Goal: Task Accomplishment & Management: Manage account settings

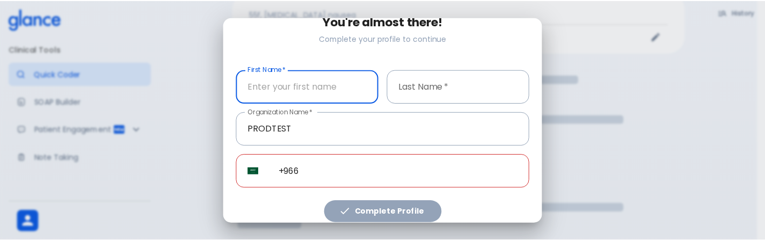
scroll to position [173, 0]
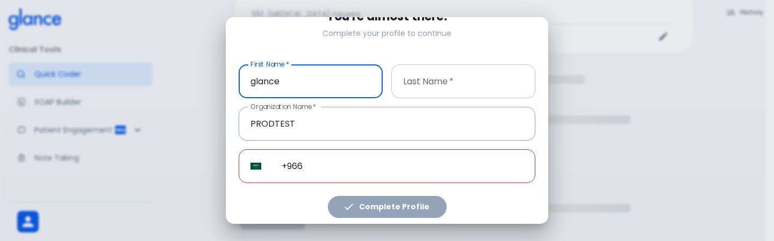
type input "glance"
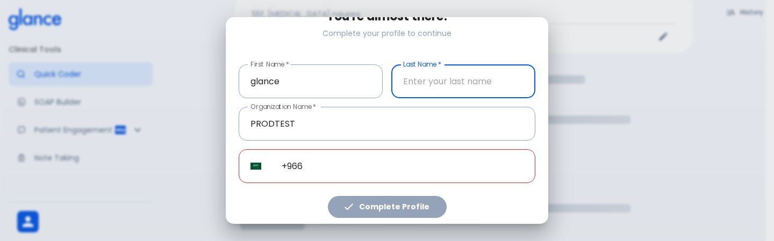
click at [442, 87] on input "text" at bounding box center [463, 81] width 144 height 34
type input "1109"
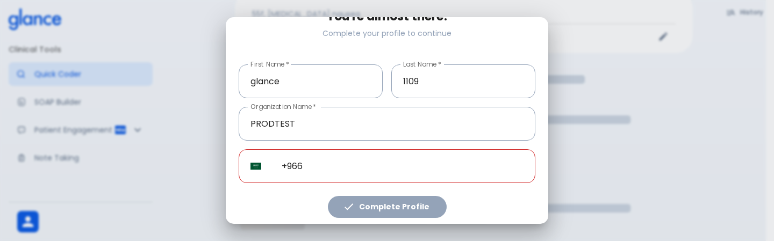
click at [384, 200] on div "Complete Profile" at bounding box center [382, 200] width 305 height 35
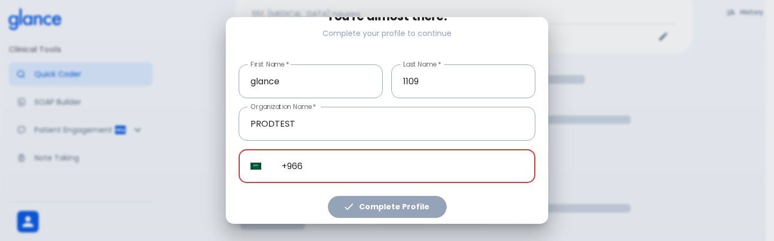
click at [420, 149] on input "+966" at bounding box center [402, 166] width 265 height 34
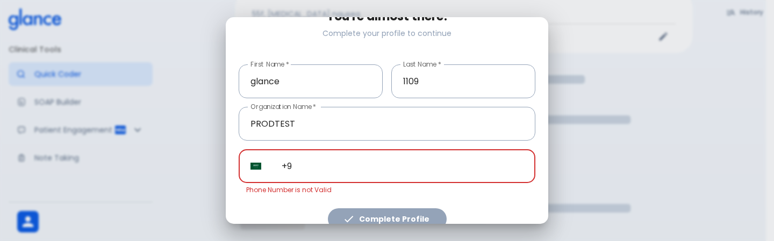
type input "+"
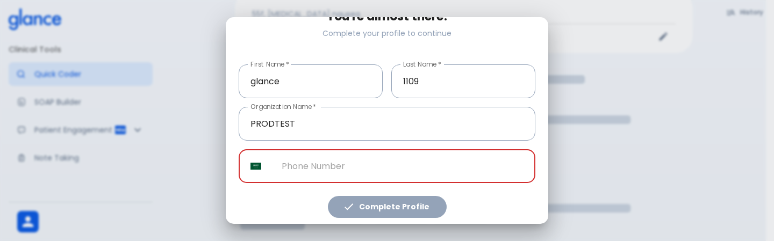
paste input "[PHONE_NUMBER]"
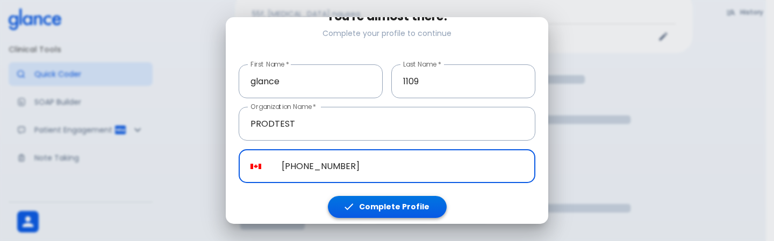
type input "[PHONE_NUMBER]"
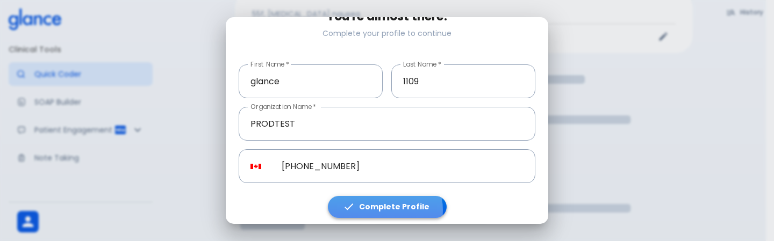
click at [382, 206] on button "Complete Profile" at bounding box center [387, 207] width 119 height 22
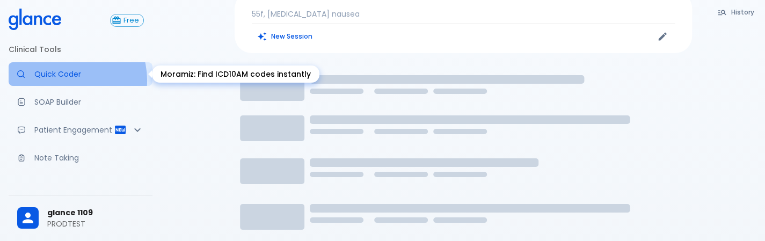
click at [62, 80] on link "Quick Coder" at bounding box center [81, 74] width 144 height 24
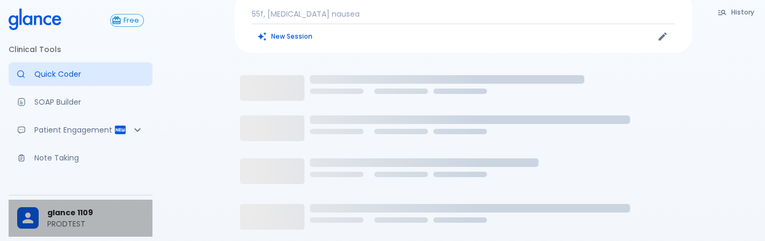
click at [129, 226] on p "PRODTEST" at bounding box center [95, 224] width 97 height 11
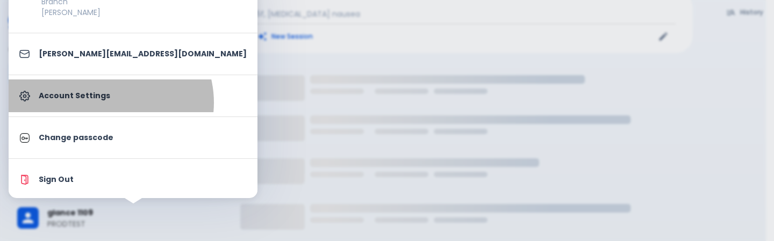
click at [110, 102] on link "Account Settings" at bounding box center [133, 96] width 249 height 33
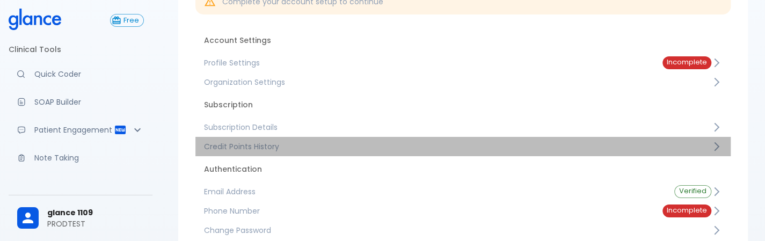
click at [308, 150] on span "Credit Points History" at bounding box center [458, 146] width 508 height 11
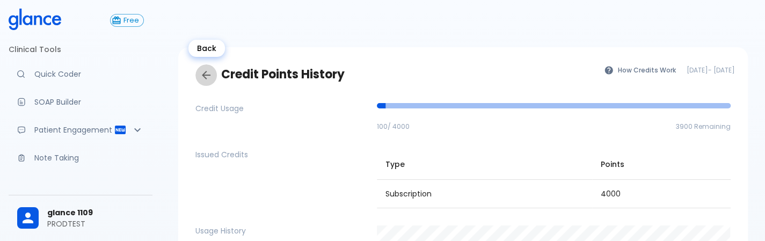
click at [210, 71] on icon "Back" at bounding box center [206, 75] width 13 height 13
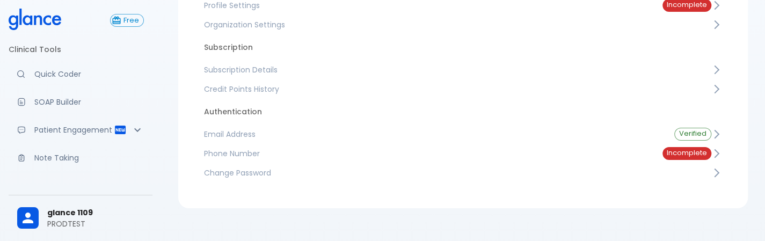
scroll to position [162, 0]
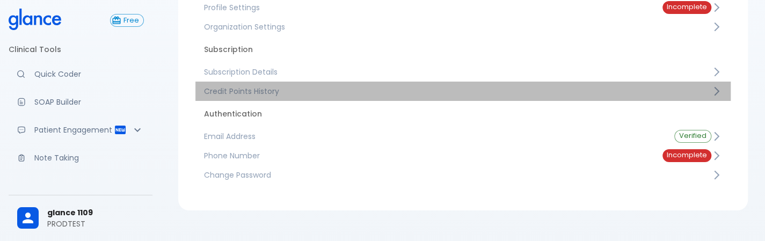
click at [308, 93] on span "Credit Points History" at bounding box center [458, 91] width 508 height 11
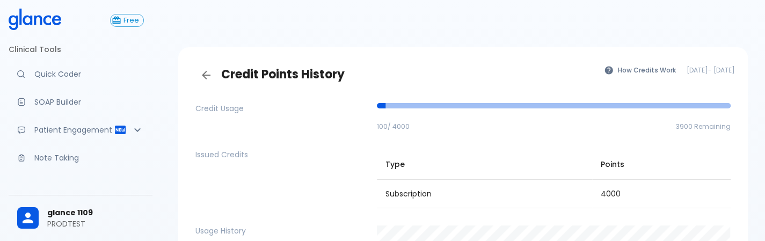
click at [0, 131] on div "Free Clinical Tools Quick Coder SOAP Builder Patient Engagement Note Taking Sup…" at bounding box center [80, 120] width 161 height 241
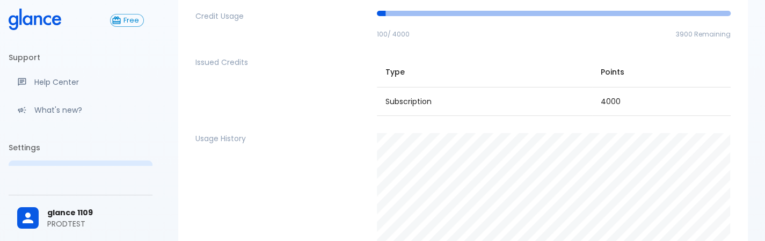
scroll to position [192, 0]
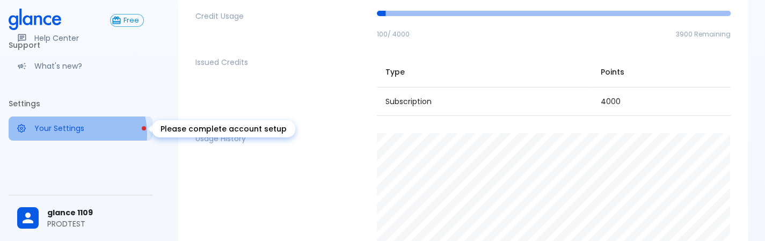
click at [74, 134] on link "Your Settings" at bounding box center [81, 129] width 144 height 24
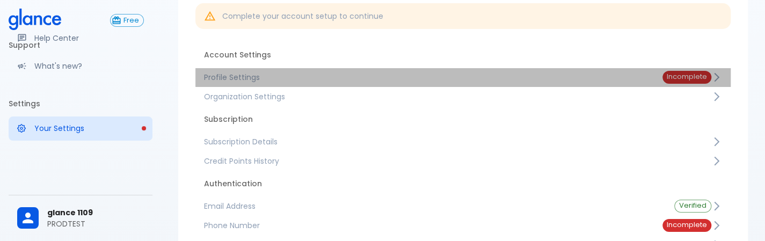
click at [406, 79] on span "Profile Settings" at bounding box center [425, 77] width 442 height 11
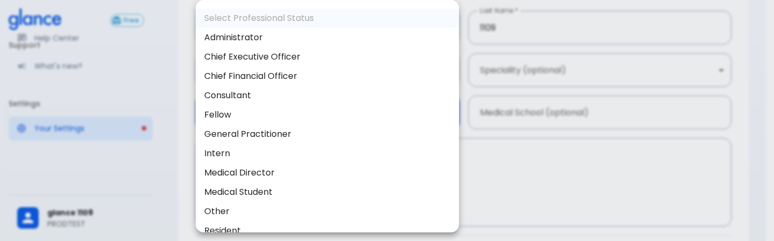
click at [353, 107] on body "↧ pull to refresh ↧ Free Clinical Tools Quick Coder SOAP Builder Patient Engage…" at bounding box center [387, 122] width 774 height 429
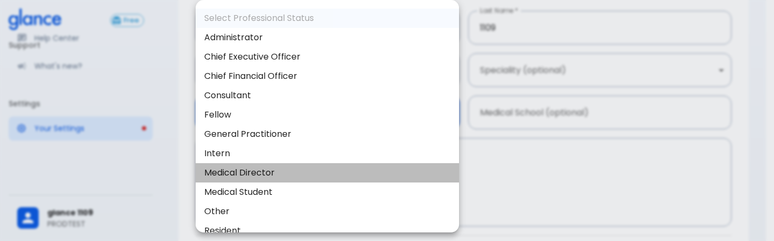
click at [343, 178] on li "Medical Director" at bounding box center [327, 172] width 263 height 19
type input "medical_director"
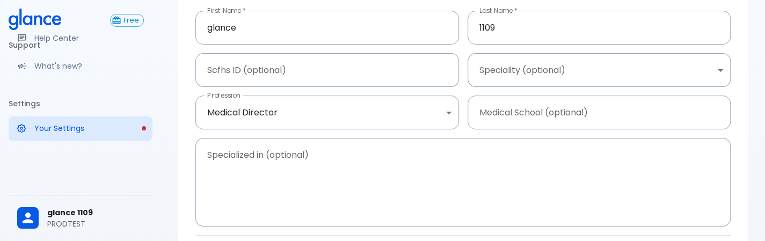
click at [606, 53] on div "Speciality (optional) ​ Speciality (optional)" at bounding box center [595, 66] width 272 height 42
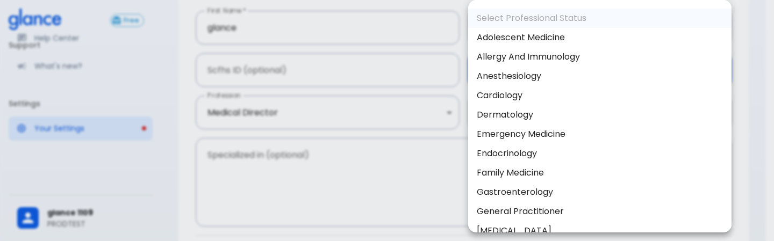
click at [593, 66] on body "↧ pull to refresh ↧ Free Clinical Tools Quick Coder SOAP Builder Patient Engage…" at bounding box center [387, 122] width 774 height 429
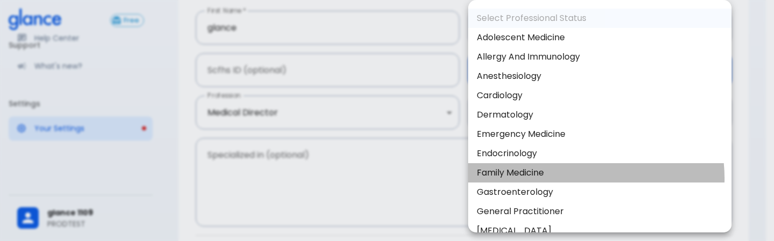
click at [566, 178] on li "Family Medicine" at bounding box center [599, 172] width 263 height 19
type input "Family Medicine"
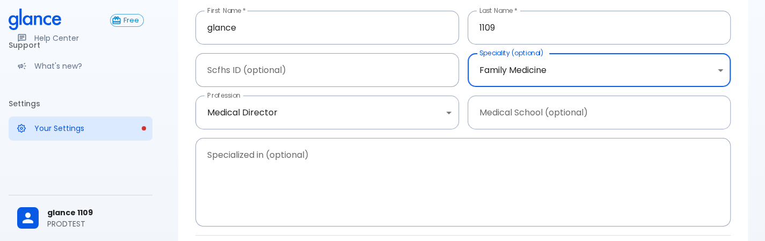
scroll to position [186, 0]
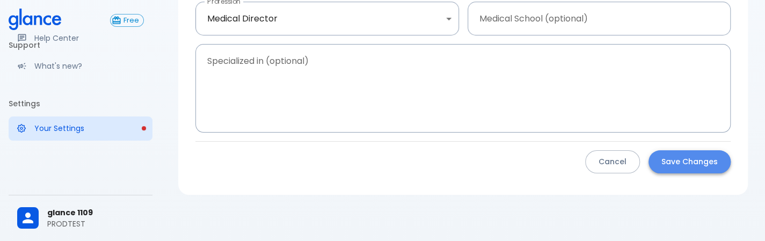
click at [691, 162] on button "Save Changes" at bounding box center [690, 161] width 82 height 23
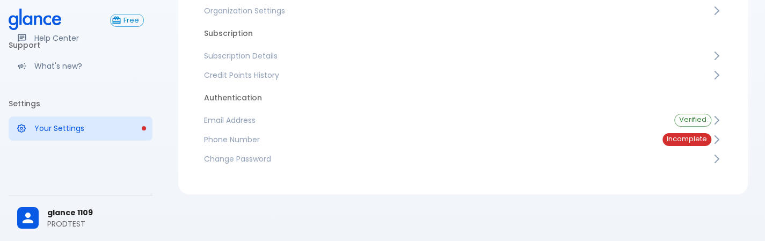
scroll to position [143, 0]
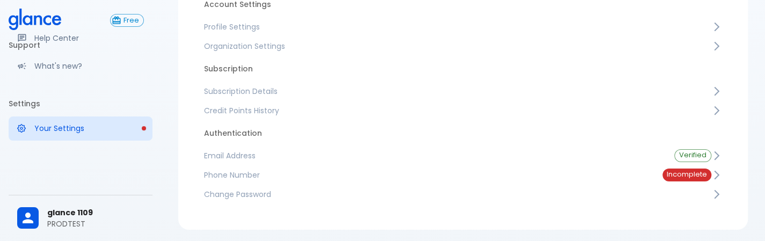
click at [461, 179] on span "Phone Number" at bounding box center [425, 175] width 442 height 11
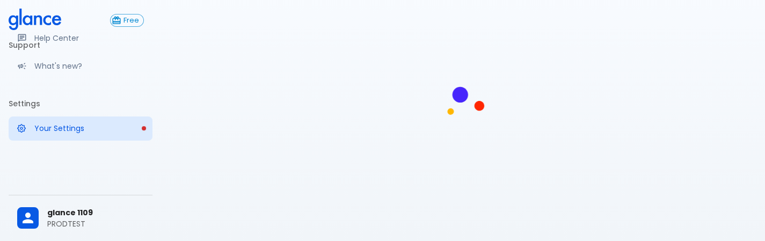
scroll to position [26, 0]
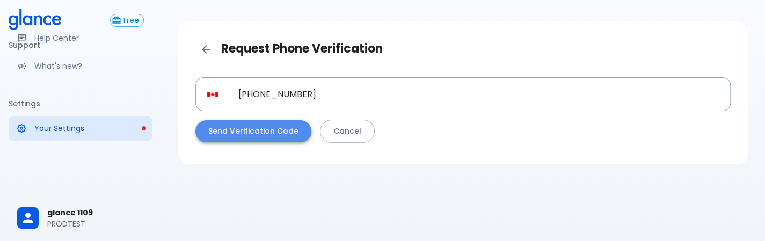
click at [269, 127] on button "Send Verification Code" at bounding box center [254, 131] width 116 height 22
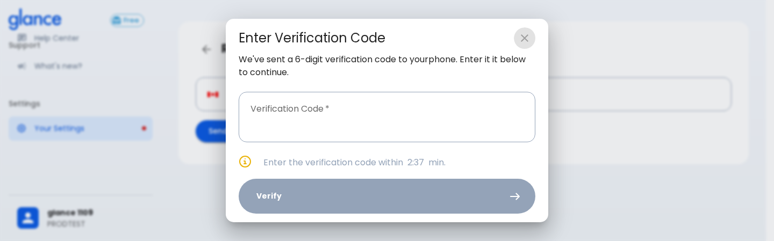
click at [515, 40] on button "close" at bounding box center [524, 37] width 21 height 21
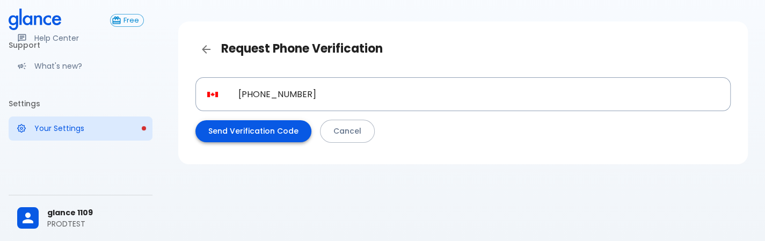
click at [233, 137] on button "Send Verification Code" at bounding box center [254, 131] width 116 height 22
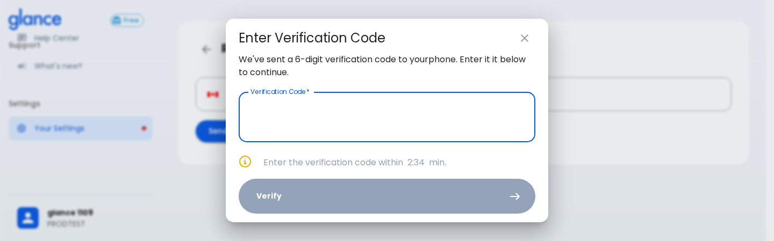
paste input "text"
click at [409, 131] on input "text" at bounding box center [387, 117] width 297 height 50
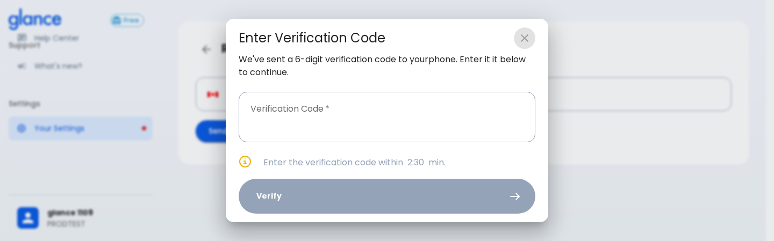
click at [522, 35] on icon "close" at bounding box center [524, 38] width 13 height 13
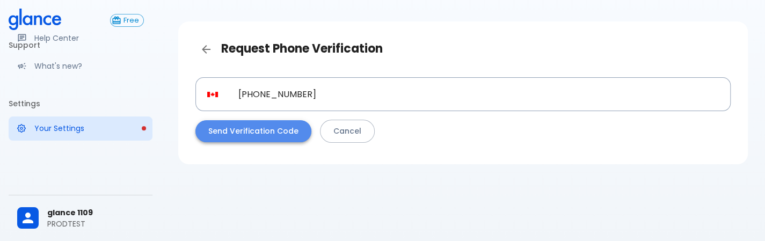
click at [277, 134] on button "Send Verification Code" at bounding box center [254, 131] width 116 height 22
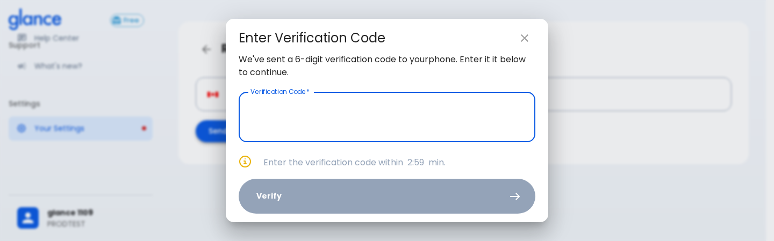
click at [277, 134] on input "text" at bounding box center [387, 117] width 297 height 50
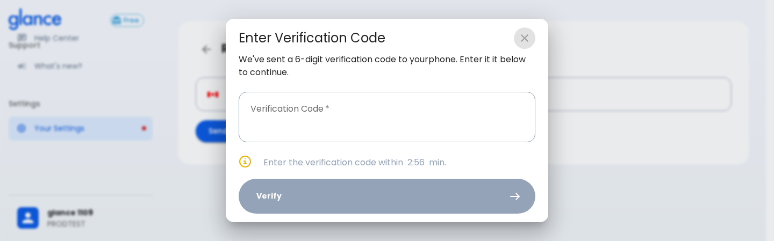
click at [524, 42] on icon "close" at bounding box center [524, 38] width 13 height 13
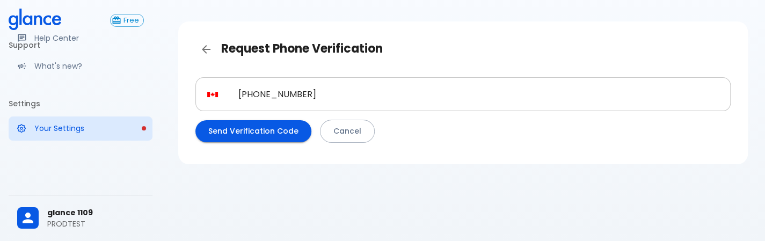
click at [314, 95] on input "[PHONE_NUMBER]" at bounding box center [479, 94] width 504 height 34
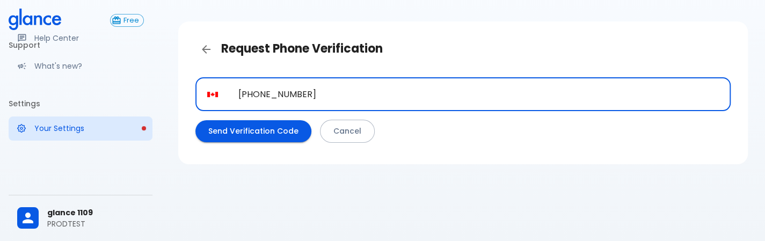
click at [314, 95] on input "[PHONE_NUMBER]" at bounding box center [479, 94] width 504 height 34
paste input "31 970 102 05925"
type input "[PHONE_NUMBER]"
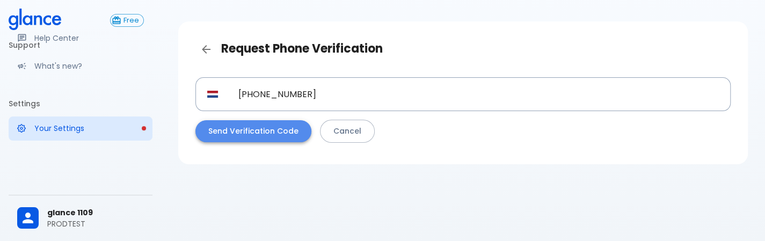
click at [276, 131] on button "Send Verification Code" at bounding box center [254, 131] width 116 height 22
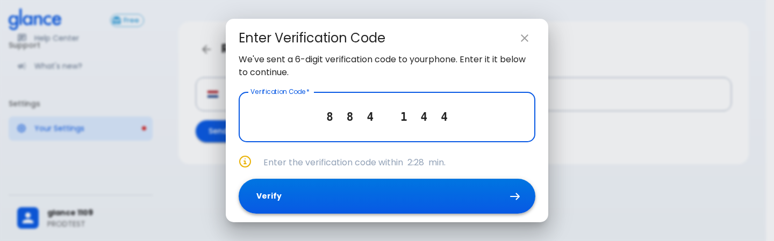
type input "8 8 4 1 4 4"
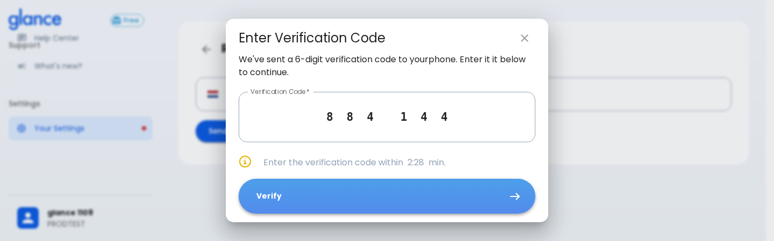
click at [304, 200] on button "Verify" at bounding box center [387, 196] width 297 height 35
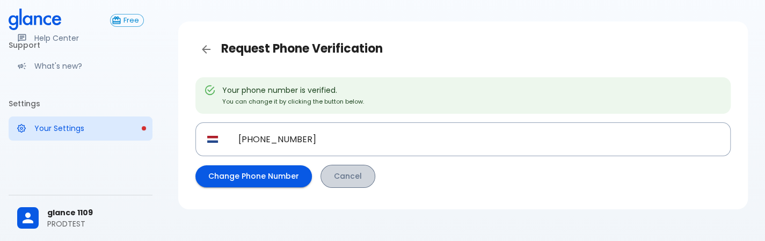
click at [358, 182] on link "Cancel" at bounding box center [348, 176] width 55 height 23
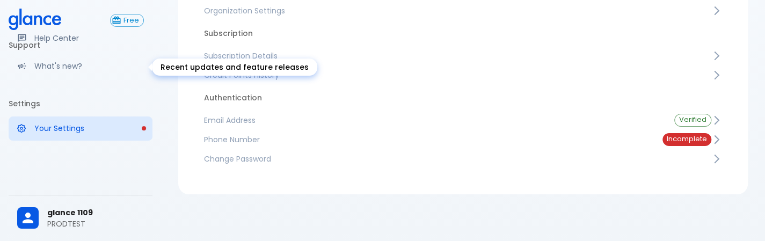
scroll to position [68, 0]
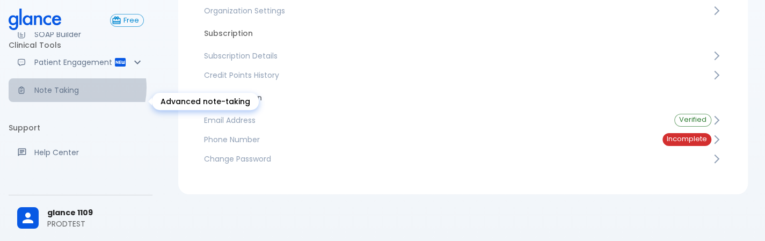
click at [74, 96] on p "Note Taking" at bounding box center [89, 90] width 110 height 11
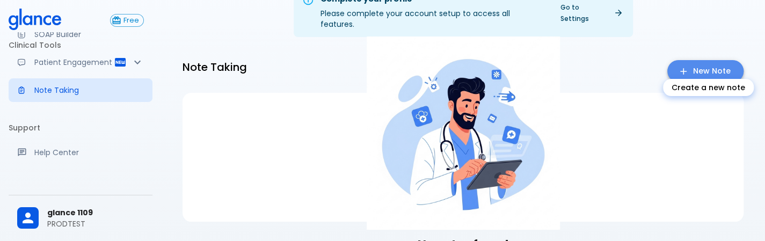
click at [691, 60] on link "New Note" at bounding box center [706, 71] width 76 height 22
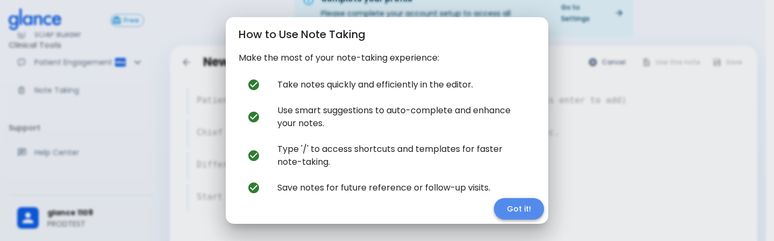
click at [520, 212] on button "Got it!" at bounding box center [519, 209] width 50 height 22
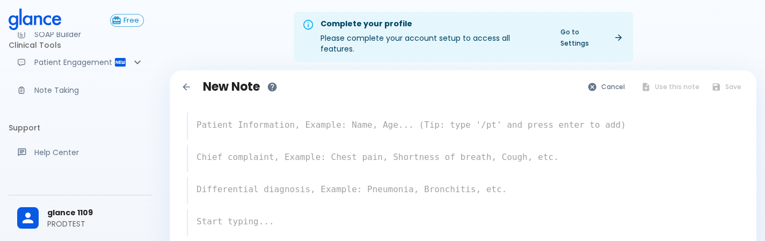
scroll to position [80, 0]
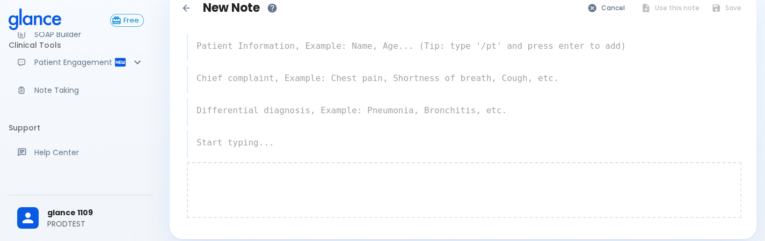
click at [398, 185] on div at bounding box center [464, 190] width 555 height 56
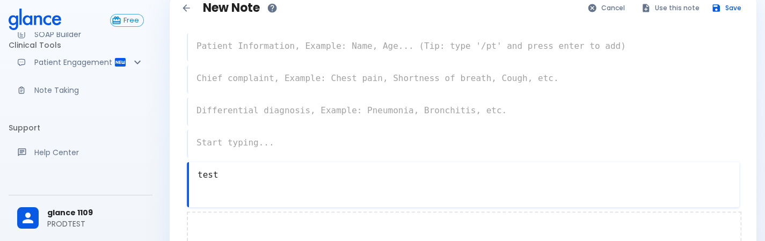
scroll to position [0, 0]
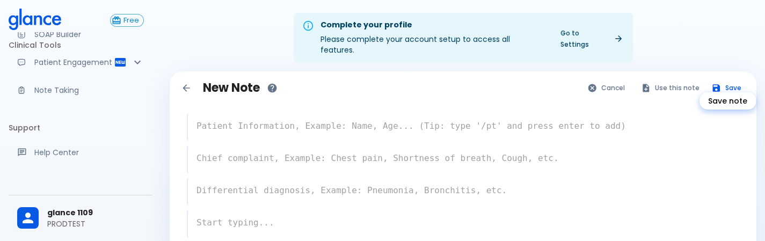
type textarea "test"
click at [723, 80] on button "Save" at bounding box center [727, 88] width 42 height 16
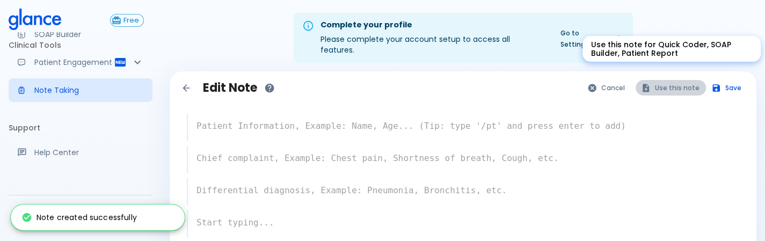
click at [687, 80] on button "Use this note" at bounding box center [671, 88] width 70 height 16
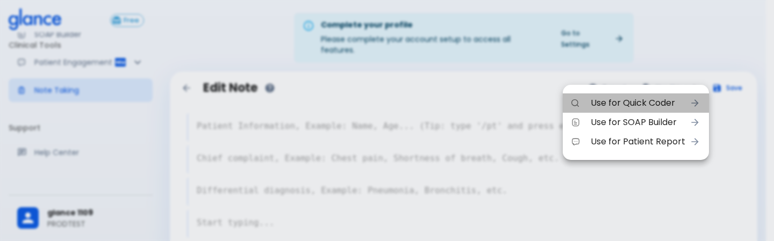
click at [669, 97] on span "Use for Quick Coder" at bounding box center [637, 103] width 95 height 13
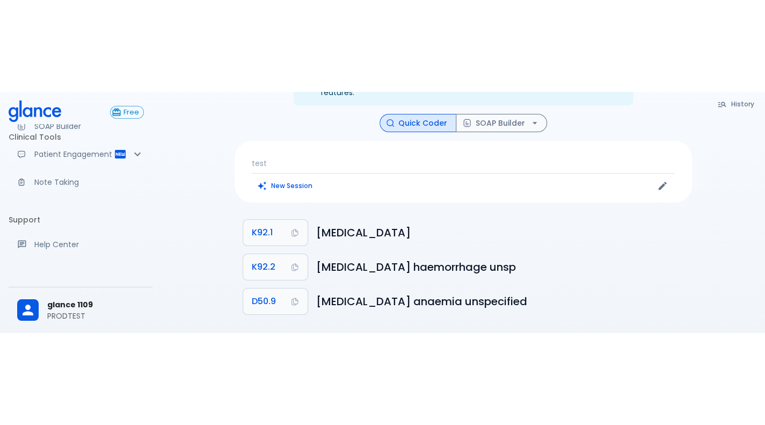
scroll to position [9, 0]
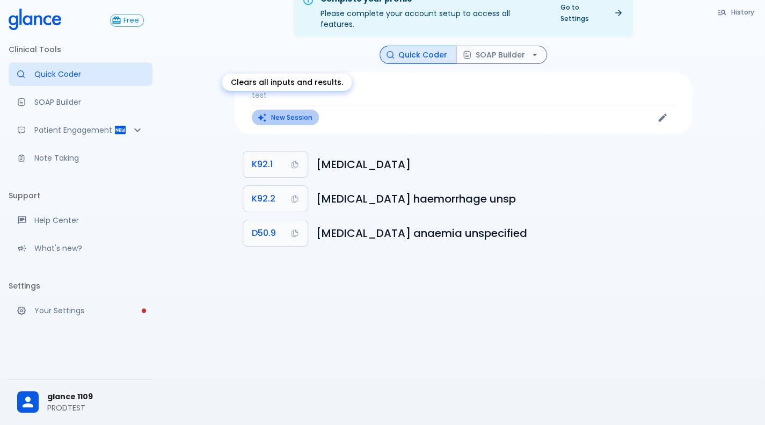
click at [291, 110] on button "New Session" at bounding box center [285, 118] width 67 height 16
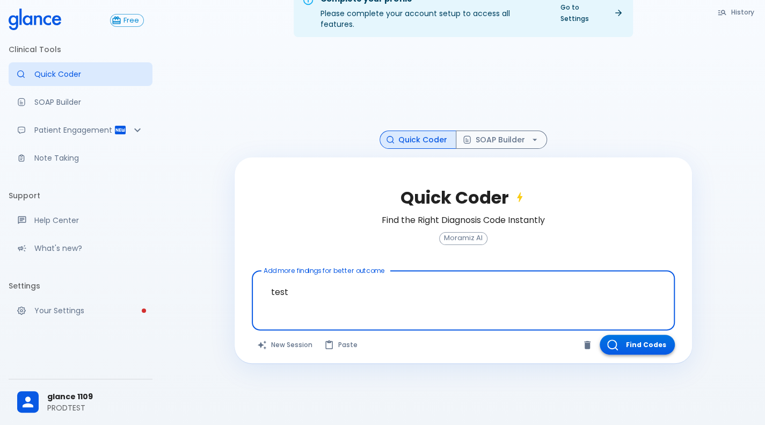
type textarea "test"
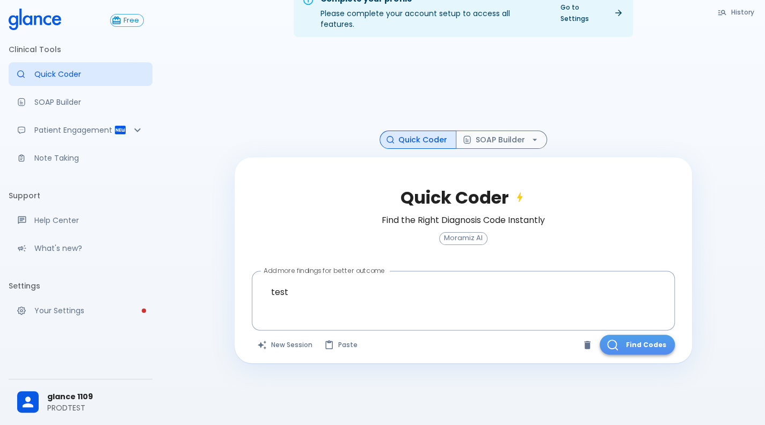
click at [651, 241] on button "Find Codes" at bounding box center [637, 345] width 75 height 20
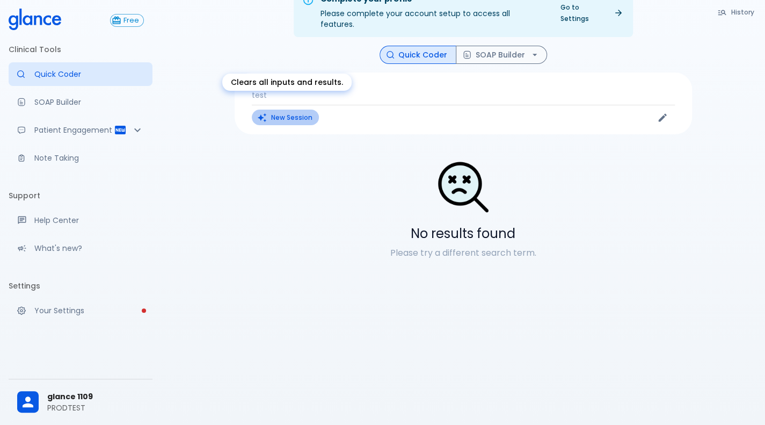
click at [291, 110] on button "New Session" at bounding box center [285, 118] width 67 height 16
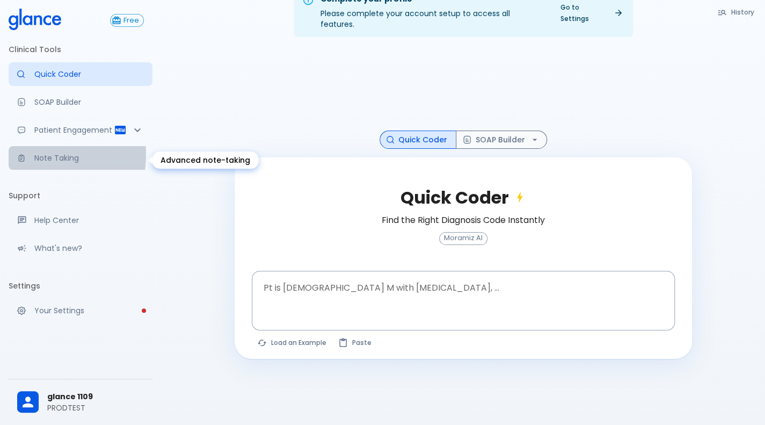
click at [32, 157] on div "Advanced note-taking" at bounding box center [25, 158] width 17 height 9
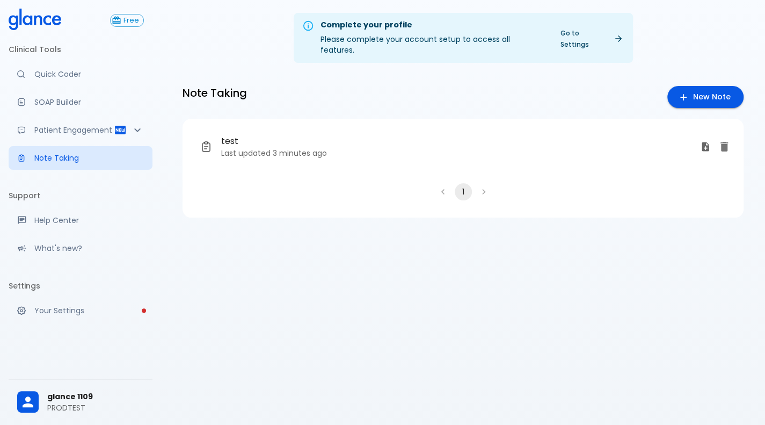
scroll to position [1, 0]
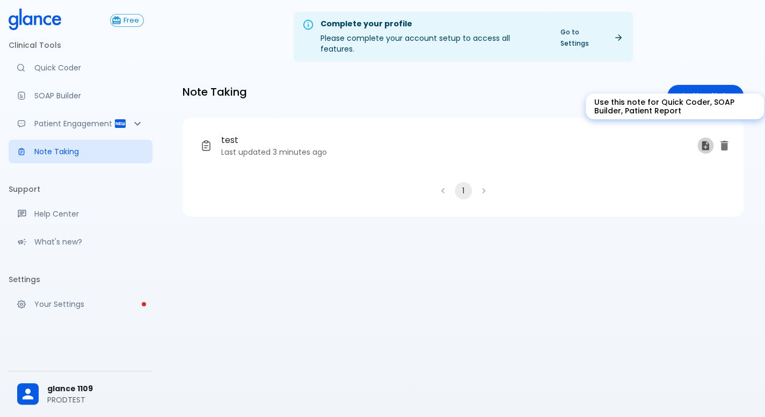
click at [708, 141] on button "Use this note for Quick Coder, SOAP Builder, Patient Report" at bounding box center [706, 146] width 16 height 16
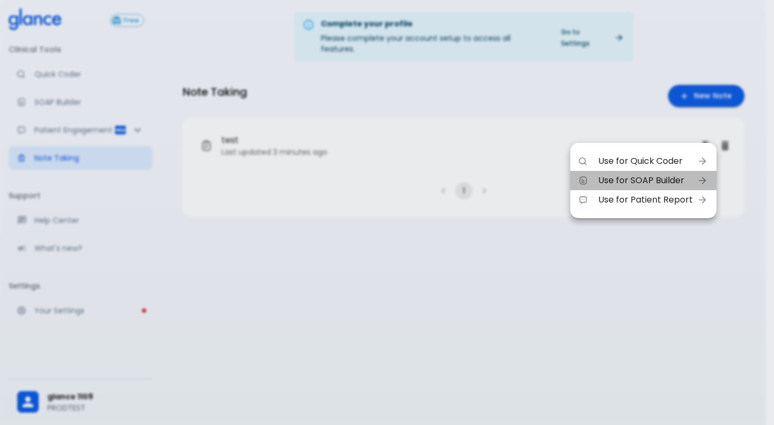
click at [685, 181] on span "Use for SOAP Builder" at bounding box center [645, 180] width 95 height 13
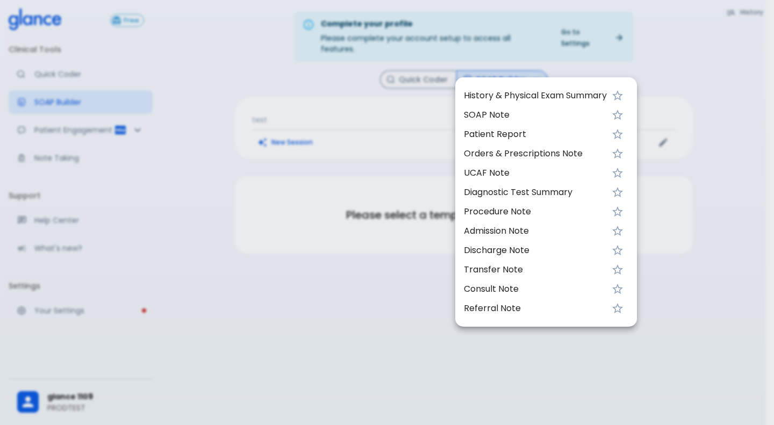
click at [490, 110] on span "SOAP Note" at bounding box center [535, 115] width 143 height 13
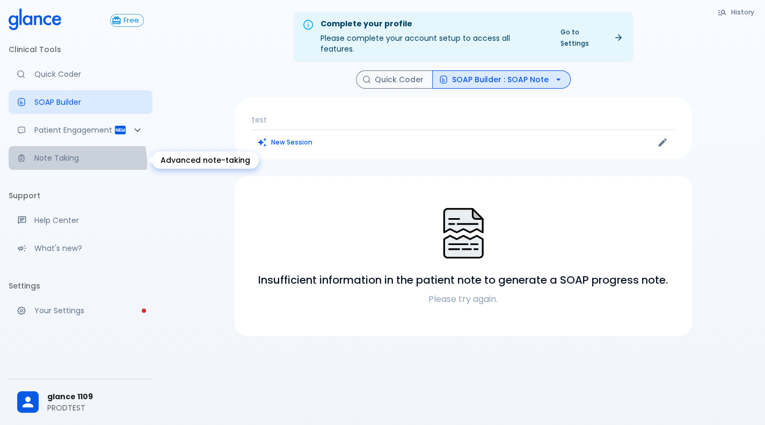
click at [69, 163] on p "Note Taking" at bounding box center [89, 158] width 110 height 11
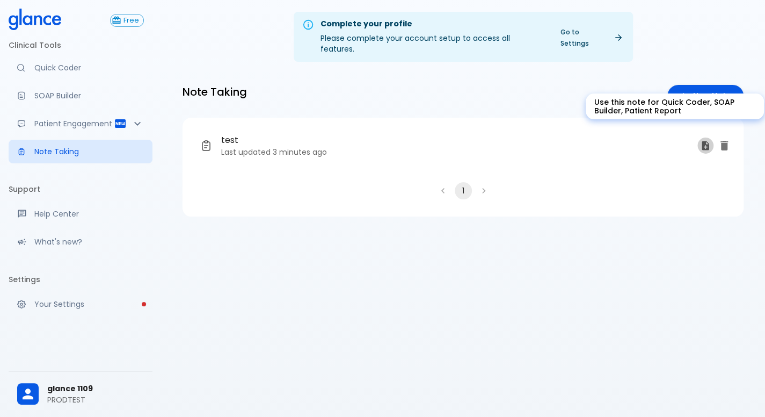
click at [710, 140] on icon "Use this note for Quick Coder, SOAP Builder, Patient Report" at bounding box center [705, 145] width 11 height 11
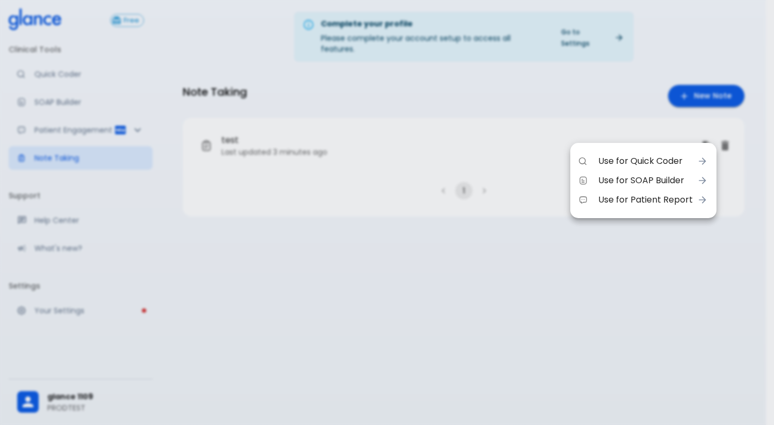
click at [662, 205] on span "Use for Patient Report" at bounding box center [645, 199] width 95 height 13
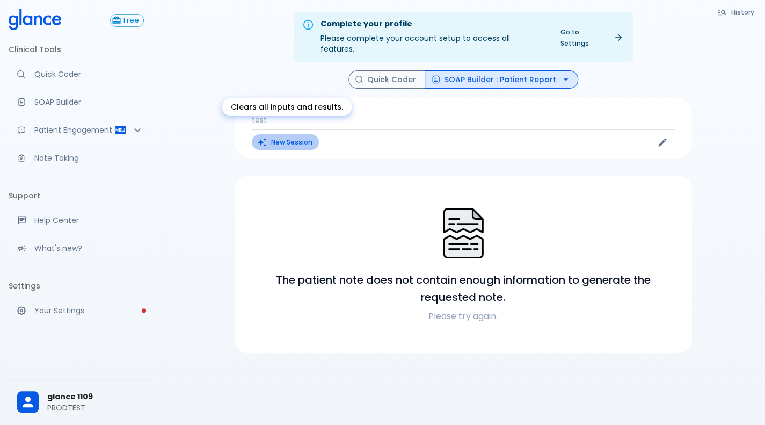
click at [288, 134] on button "New Session" at bounding box center [285, 142] width 67 height 16
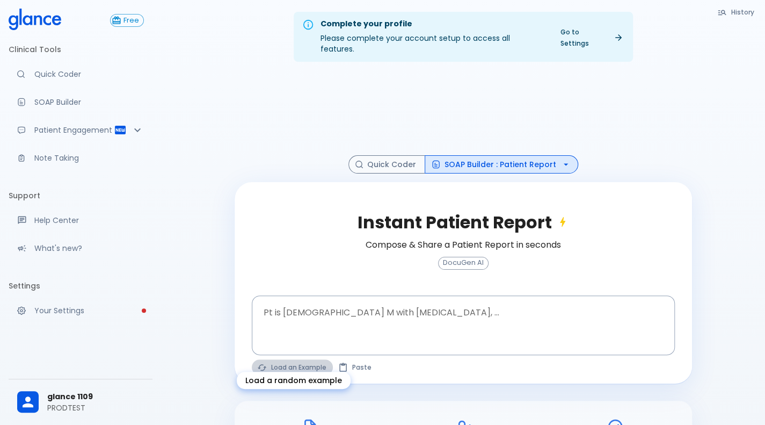
click at [276, 241] on button "Load an Example" at bounding box center [292, 367] width 81 height 16
type textarea "45F with DM2, right [MEDICAL_DATA], fever, WBC 14K, ESR 80, wound purulent, XR …"
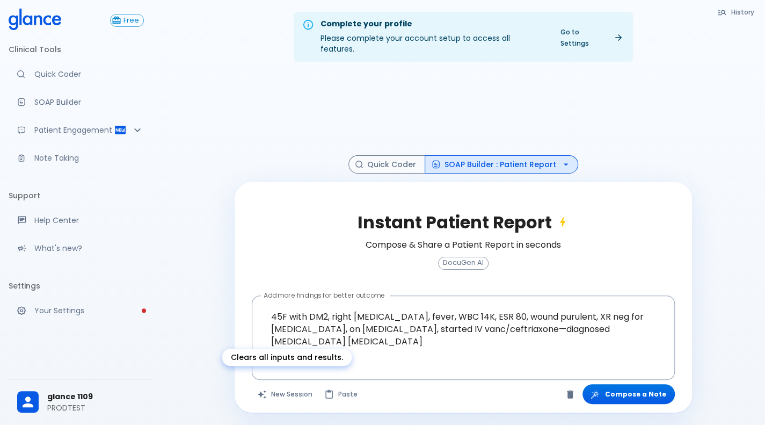
scroll to position [115, 0]
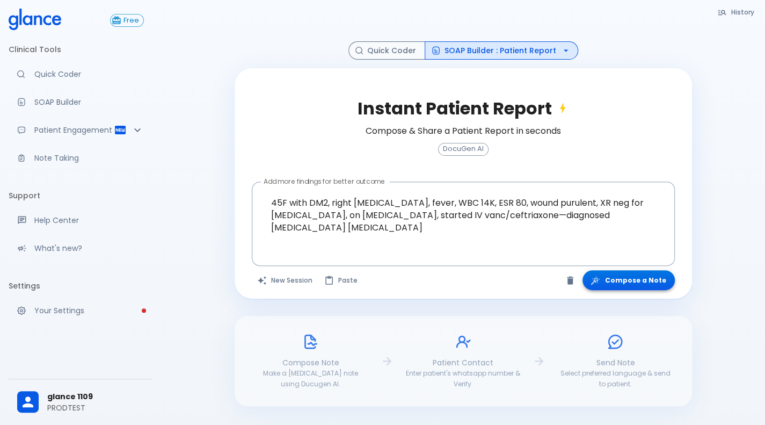
click at [635, 241] on button "Compose a Note" at bounding box center [629, 280] width 92 height 20
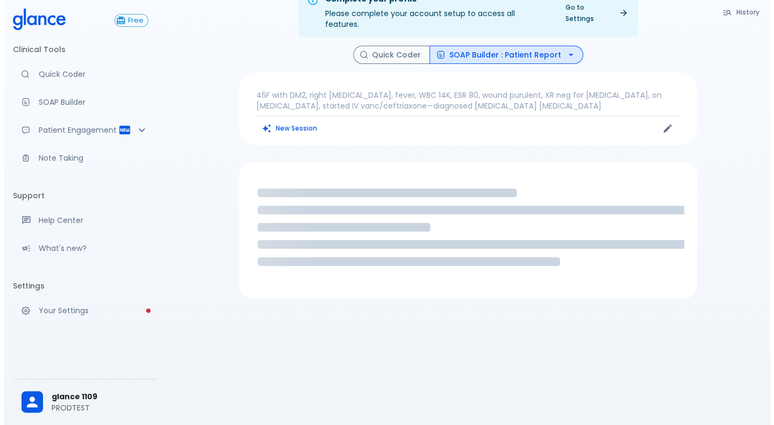
scroll to position [26, 0]
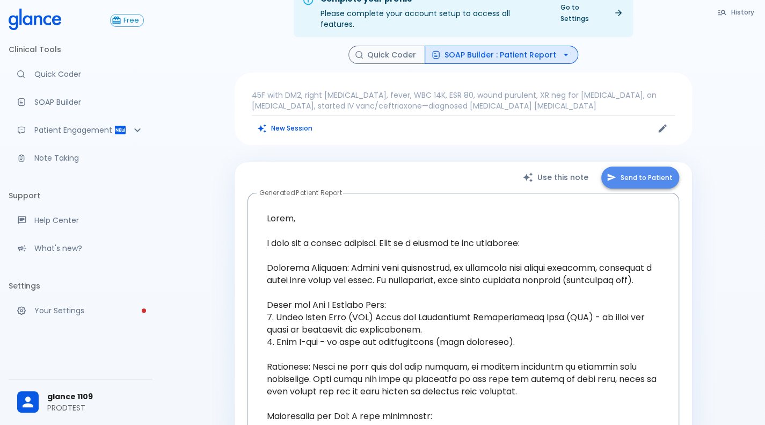
click at [649, 174] on button "Send to Patient" at bounding box center [641, 178] width 78 height 22
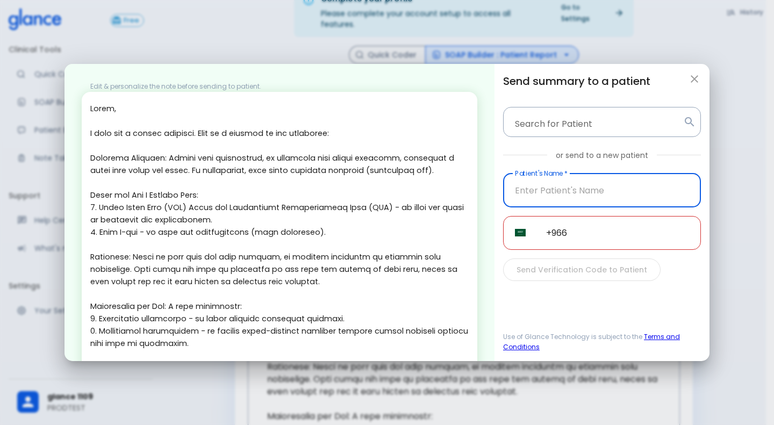
click at [599, 185] on input "text" at bounding box center [602, 191] width 198 height 34
type input "45678"
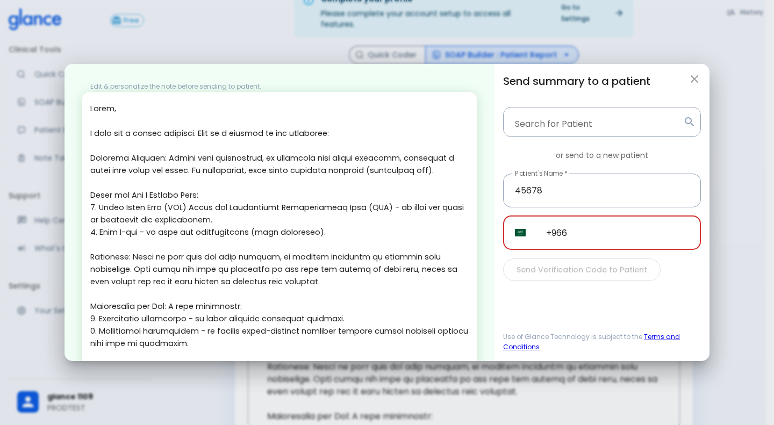
click at [602, 234] on input "+966" at bounding box center [617, 233] width 167 height 34
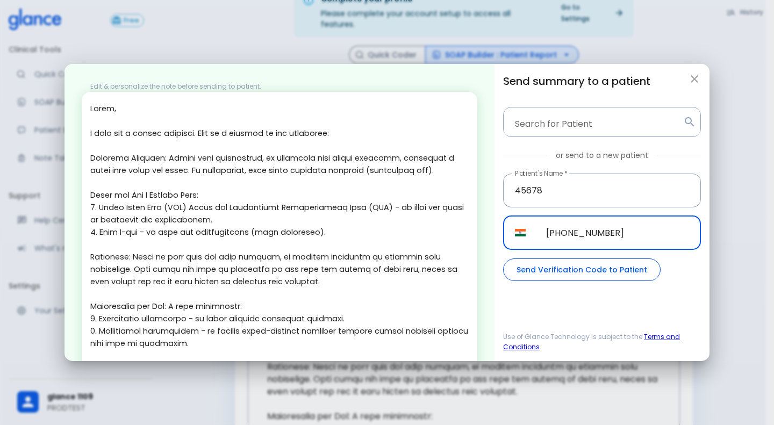
type input "[PHONE_NUMBER]"
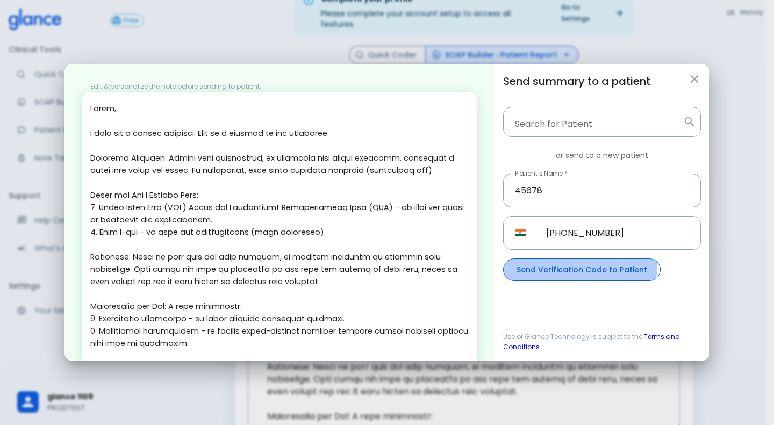
click at [579, 241] on button "Send Verification Code to Patient" at bounding box center [581, 269] width 157 height 23
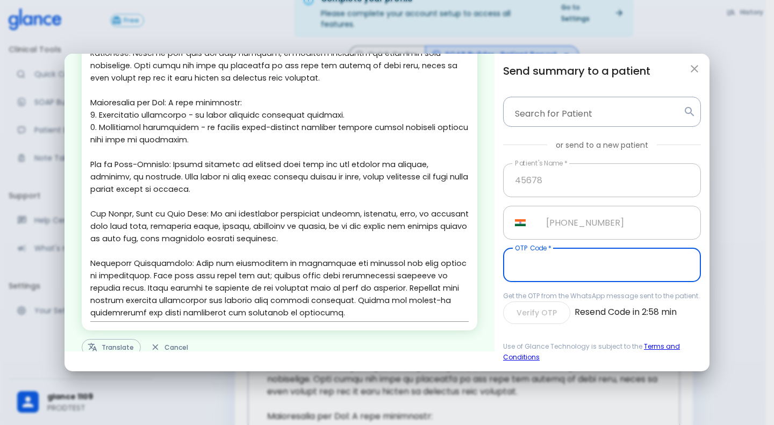
scroll to position [214, 0]
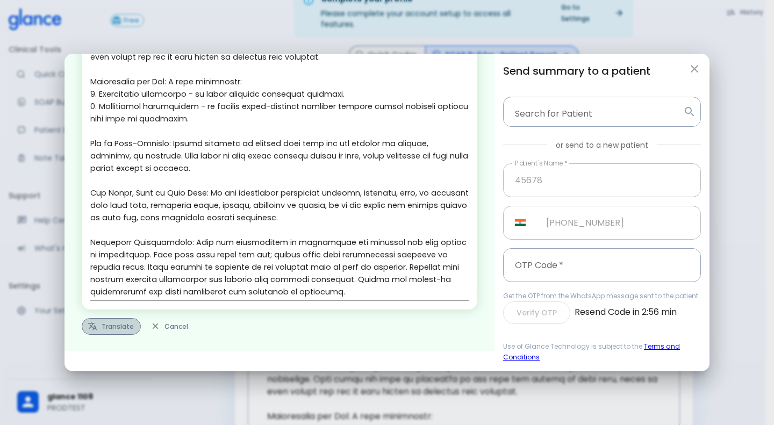
click at [105, 241] on button "Translate" at bounding box center [111, 326] width 59 height 17
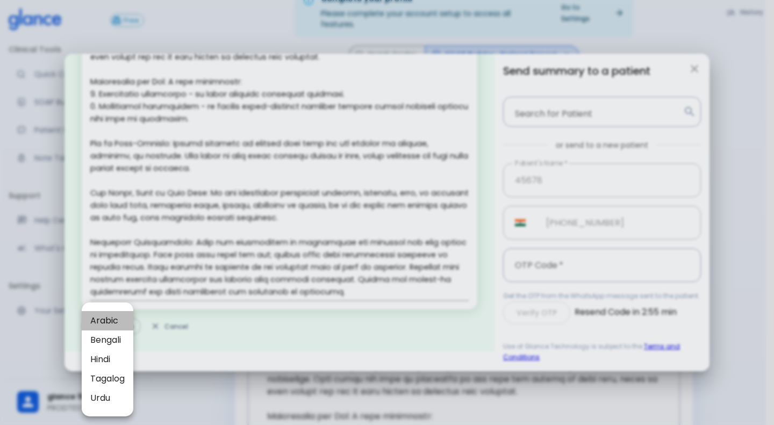
click at [106, 241] on span "Arabic" at bounding box center [107, 320] width 34 height 13
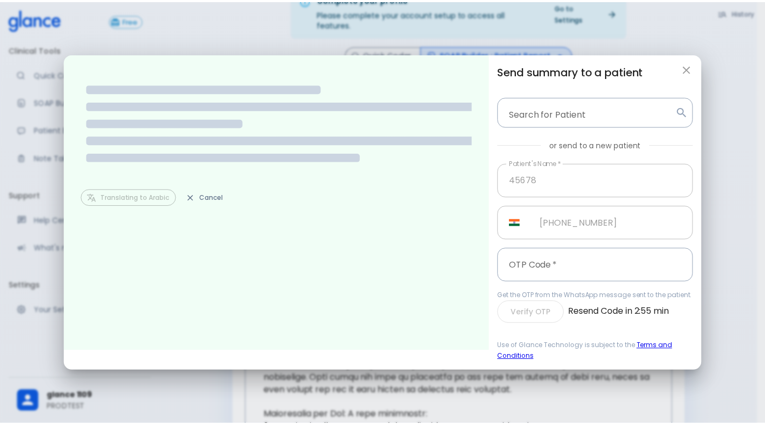
scroll to position [0, 0]
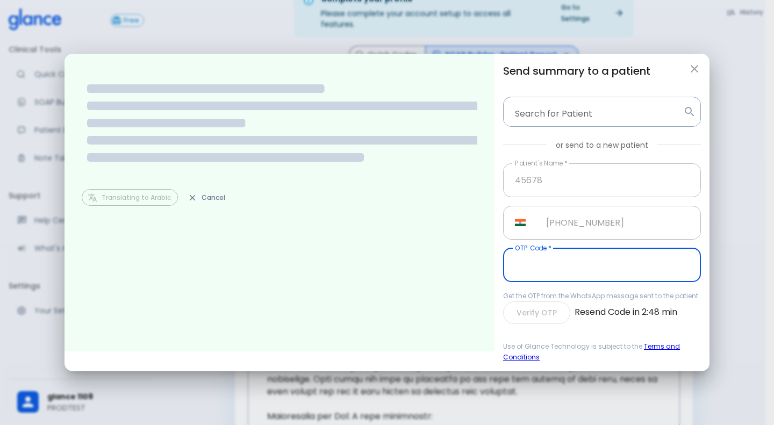
click at [599, 241] on input "text" at bounding box center [602, 265] width 198 height 34
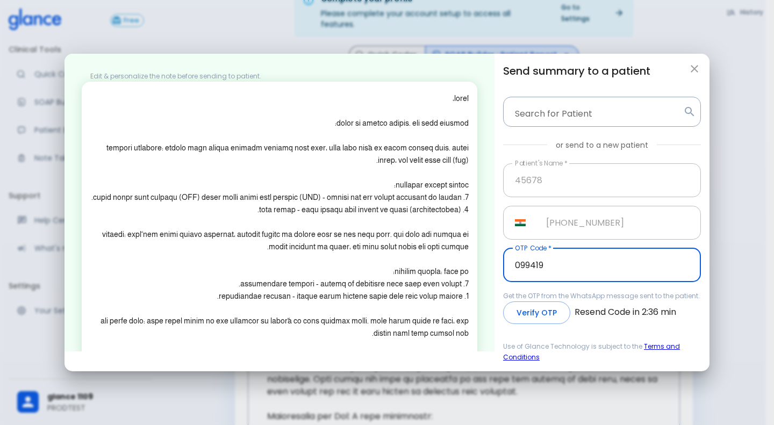
type input "099419"
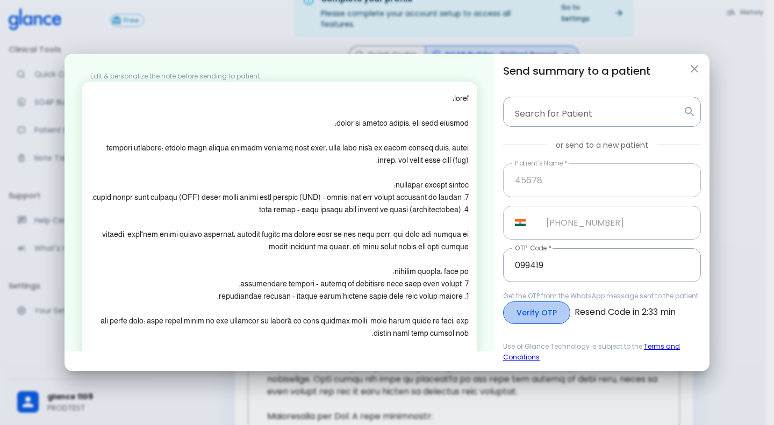
click at [535, 241] on button "Verify OTP" at bounding box center [536, 312] width 67 height 23
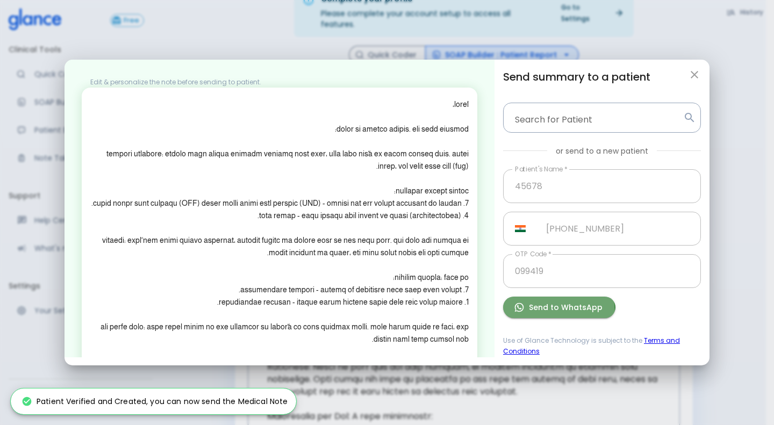
click at [535, 241] on button "Send to WhatsApp" at bounding box center [559, 308] width 112 height 22
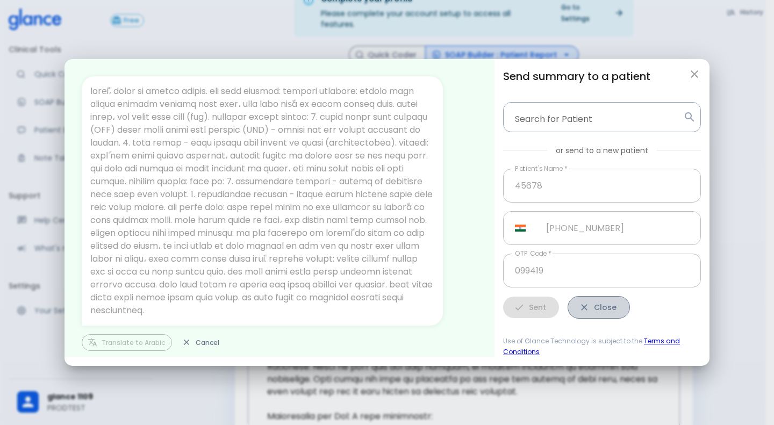
click at [618, 241] on button "Close" at bounding box center [598, 307] width 62 height 23
type input "+966"
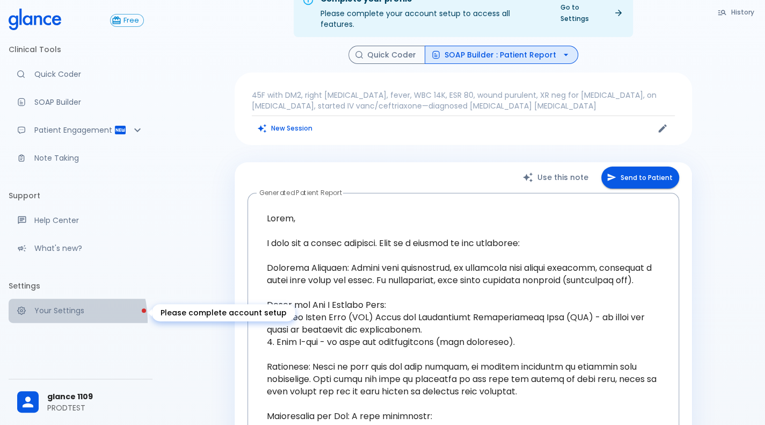
click at [52, 241] on link "Your Settings" at bounding box center [81, 311] width 144 height 24
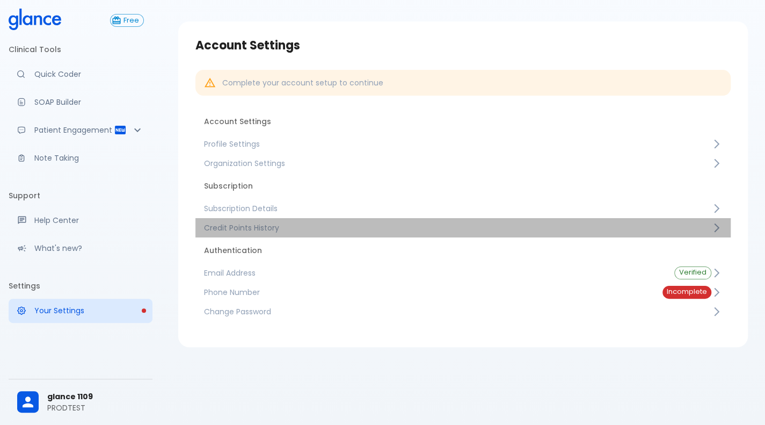
click at [231, 230] on span "Credit Points History" at bounding box center [458, 227] width 508 height 11
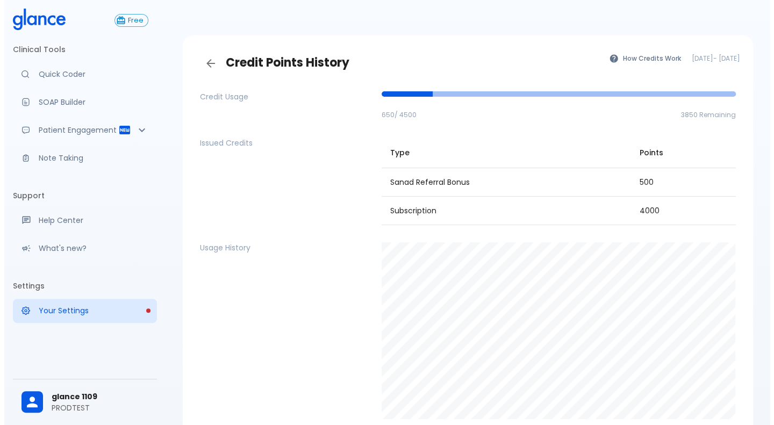
scroll to position [12, 0]
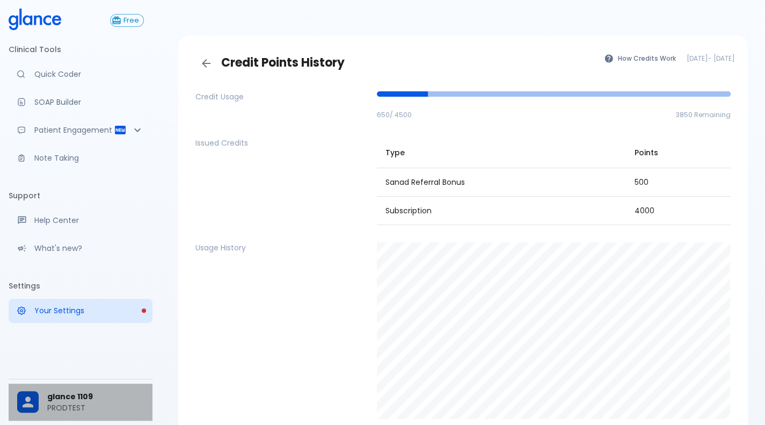
click at [86, 241] on span "glance 1109" at bounding box center [95, 396] width 97 height 11
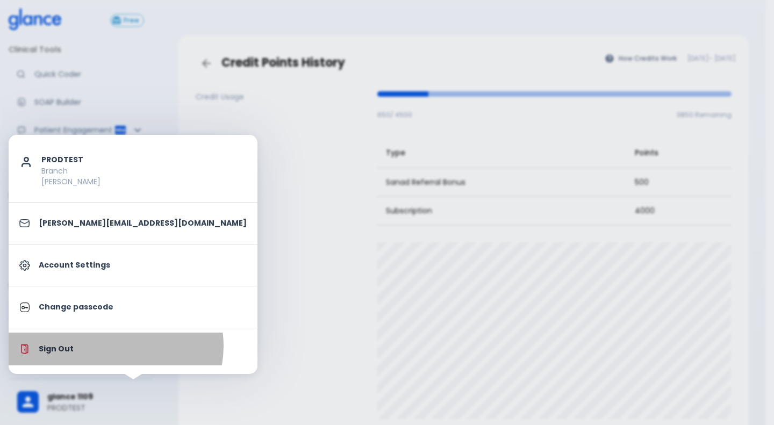
click at [115, 241] on p "Sign Out" at bounding box center [143, 348] width 208 height 11
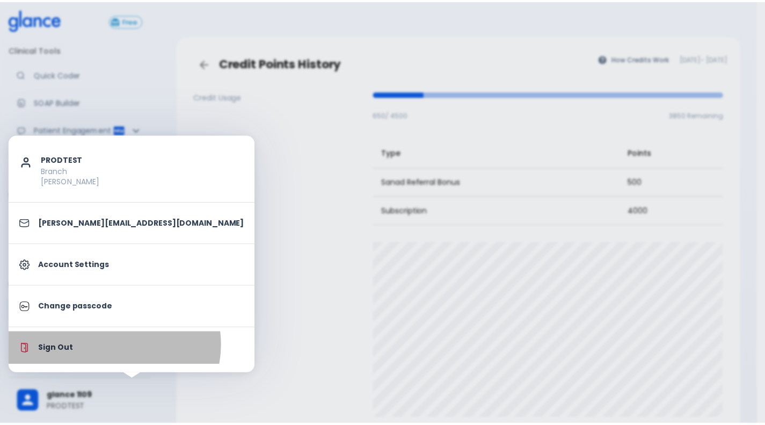
scroll to position [12, 0]
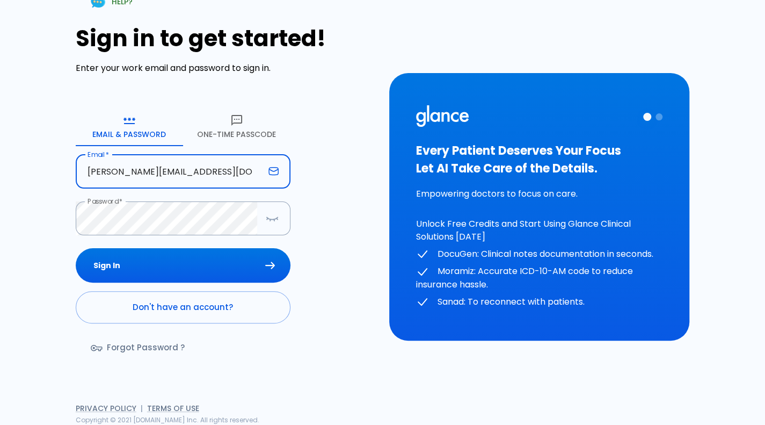
click at [225, 175] on input "[PERSON_NAME][EMAIL_ADDRESS][DOMAIN_NAME]" at bounding box center [170, 172] width 189 height 34
click at [192, 172] on input "[PERSON_NAME][EMAIL_ADDRESS][DOMAIN_NAME]" at bounding box center [170, 172] width 189 height 34
type input "[PERSON_NAME][EMAIL_ADDRESS][DOMAIN_NAME]"
click at [76, 241] on button "Sign In" at bounding box center [183, 265] width 215 height 35
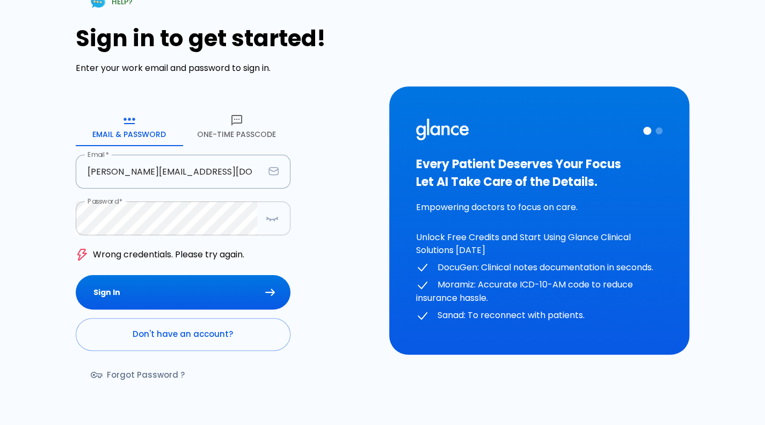
click at [257, 221] on div "Password *" at bounding box center [183, 218] width 215 height 34
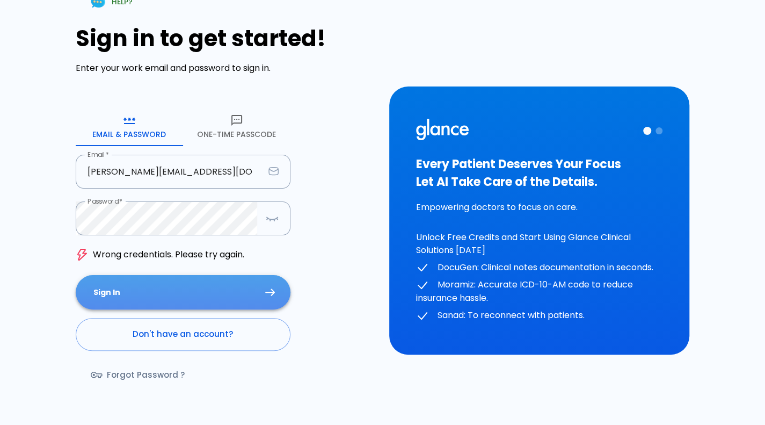
click at [206, 241] on button "Sign In" at bounding box center [183, 292] width 215 height 35
